Goal: Task Accomplishment & Management: Complete application form

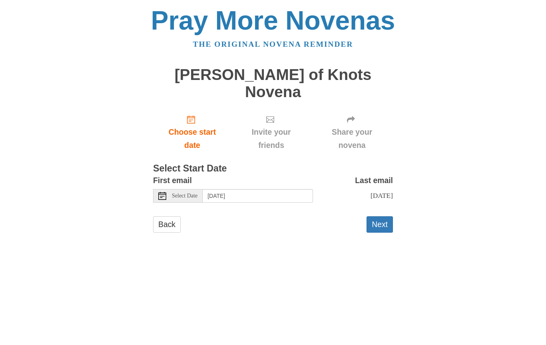
click at [381, 216] on button "Next" at bounding box center [380, 224] width 26 height 16
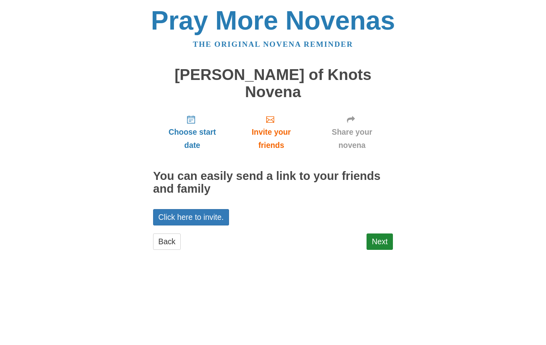
click at [166, 234] on link "Back" at bounding box center [167, 242] width 28 height 16
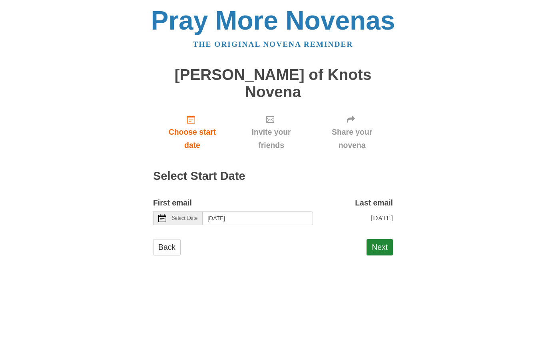
click at [380, 239] on button "Next" at bounding box center [380, 247] width 26 height 16
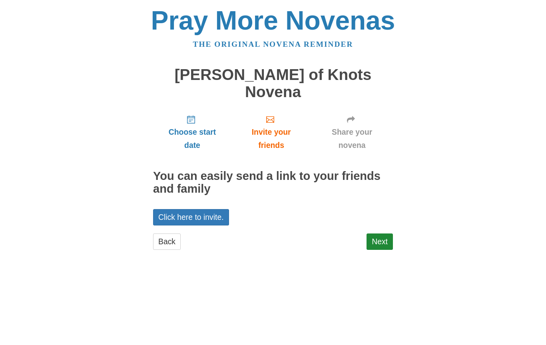
click at [383, 234] on link "Next" at bounding box center [380, 242] width 26 height 16
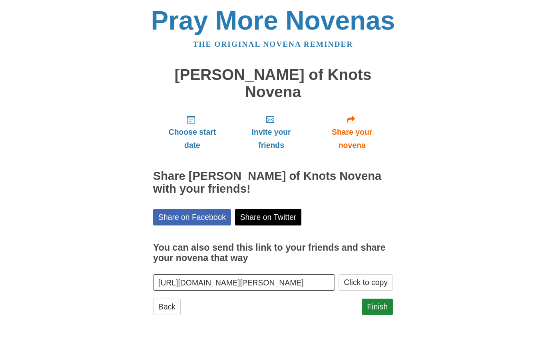
click at [380, 299] on link "Finish" at bounding box center [377, 307] width 31 height 16
